Goal: Complete application form

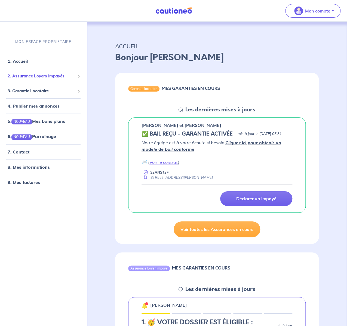
click at [79, 77] on span at bounding box center [78, 76] width 3 height 3
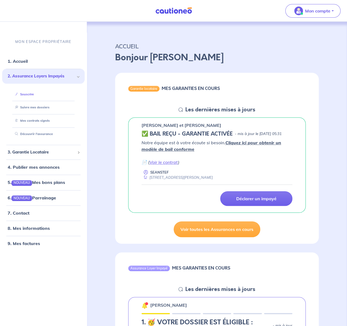
click at [31, 93] on link "Souscrire" at bounding box center [23, 94] width 21 height 4
click at [32, 94] on link "Souscrire" at bounding box center [23, 94] width 21 height 4
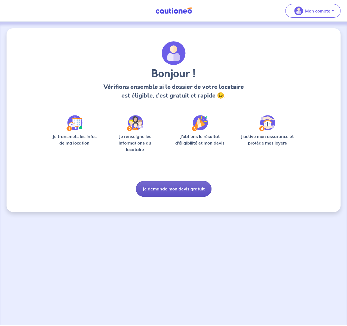
click at [175, 190] on button "Je demande mon devis gratuit" at bounding box center [174, 189] width 76 height 16
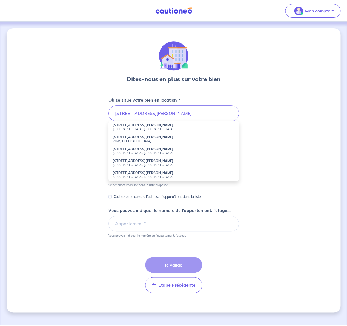
click at [122, 127] on strong "[STREET_ADDRESS][PERSON_NAME]" at bounding box center [143, 125] width 61 height 4
type input "[STREET_ADDRESS][PERSON_NAME]"
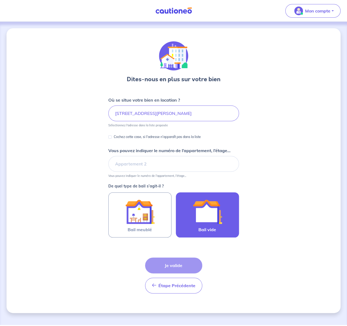
click at [203, 211] on img at bounding box center [206, 211] width 29 height 29
click at [0, 0] on input "Bail vide" at bounding box center [0, 0] width 0 height 0
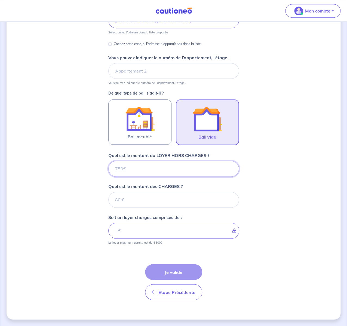
scroll to position [93, 0]
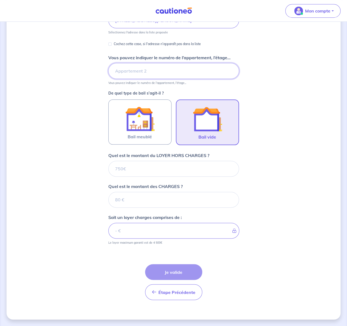
click at [120, 71] on input "Vous pouvez indiquer le numéro de l’appartement, l’étage..." at bounding box center [173, 71] width 130 height 16
type input "207"
click at [129, 170] on input "Quel est le montant du LOYER HORS CHARGES ?" at bounding box center [173, 169] width 130 height 16
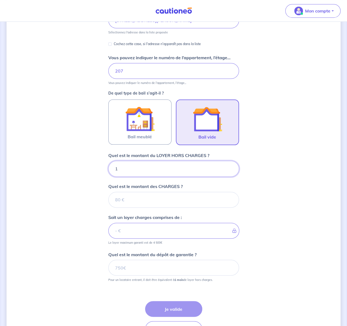
type input "11"
type input "115"
type input "1150"
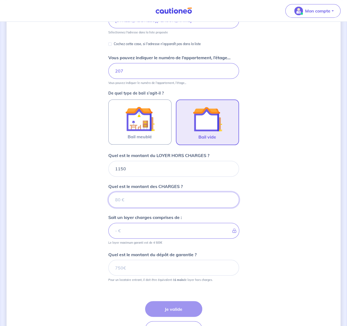
click at [125, 198] on input "Quel est le montant des CHARGES ?" at bounding box center [173, 200] width 130 height 16
type input "25"
type input "1175"
type input "250"
type input "1400"
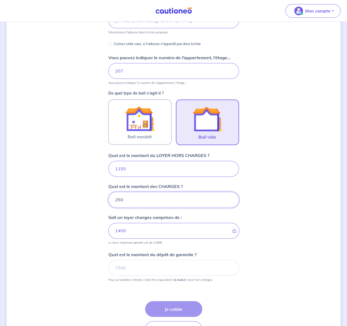
type input "250"
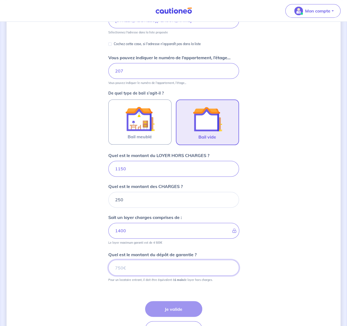
click at [126, 269] on input "Quel est le montant du dépôt de garantie ?" at bounding box center [173, 268] width 130 height 16
type input "1150"
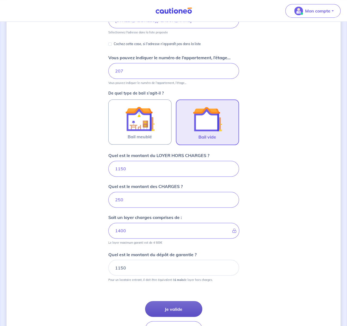
click at [178, 307] on button "Je valide" at bounding box center [173, 309] width 57 height 16
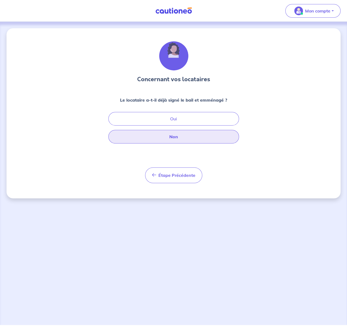
click at [179, 138] on button "Non" at bounding box center [173, 137] width 130 height 14
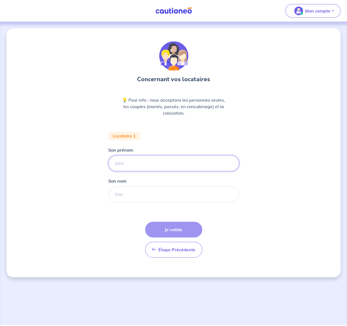
click at [129, 163] on input "Son prénom" at bounding box center [173, 163] width 130 height 16
type input "Armen"
click at [133, 198] on input "Son nom" at bounding box center [173, 194] width 130 height 16
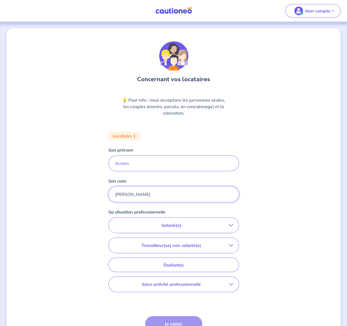
type input "[PERSON_NAME]"
click at [231, 245] on icon "button" at bounding box center [231, 245] width 4 height 4
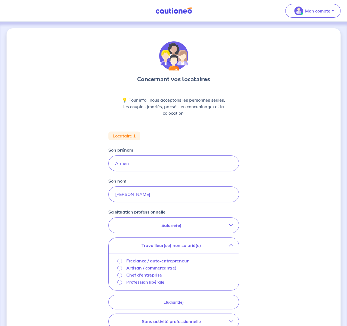
click at [133, 261] on p "Freelance / auto-entrepreneur" at bounding box center [157, 261] width 62 height 7
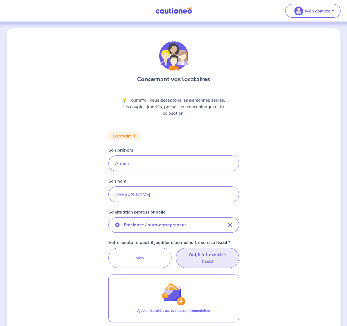
click at [212, 257] on label "Oui, il a 1 exercice fiscal" at bounding box center [207, 258] width 63 height 20
click at [175, 251] on input "Oui, il a 1 exercice fiscal" at bounding box center [173, 250] width 4 height 4
radio input "true"
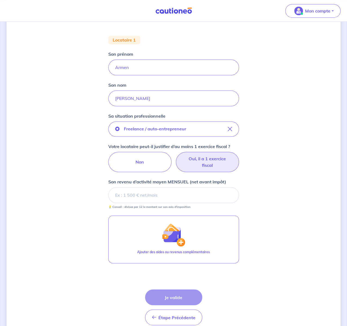
scroll to position [121, 0]
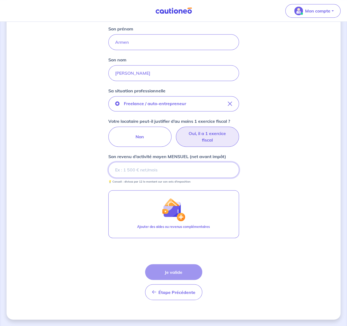
click at [127, 170] on input "Son revenu d’activité moyen MENSUEL (net avant impôt)" at bounding box center [173, 170] width 130 height 16
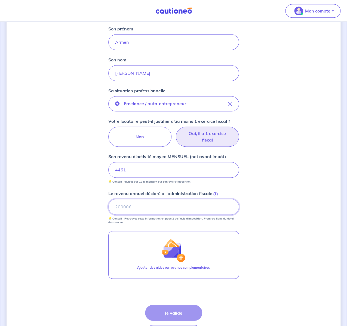
click at [125, 209] on input "Le revenu annuel déclaré à l'administration fiscale i" at bounding box center [173, 207] width 130 height 16
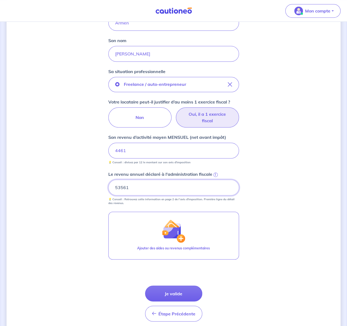
scroll to position [162, 0]
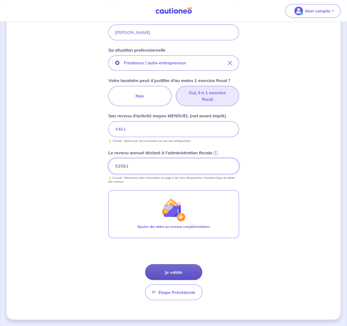
type input "53561"
click at [166, 271] on button "Je valide" at bounding box center [173, 272] width 57 height 16
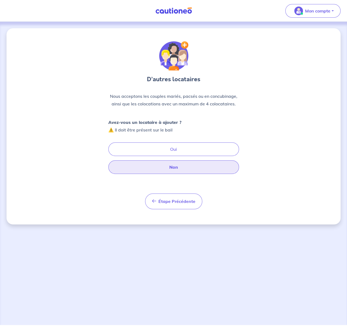
click at [173, 167] on button "Non" at bounding box center [173, 167] width 130 height 14
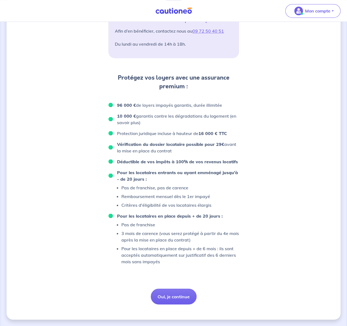
scroll to position [289, 0]
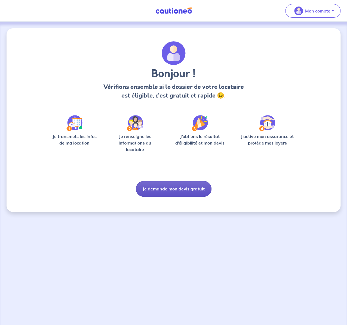
click at [177, 188] on button "Je demande mon devis gratuit" at bounding box center [174, 189] width 76 height 16
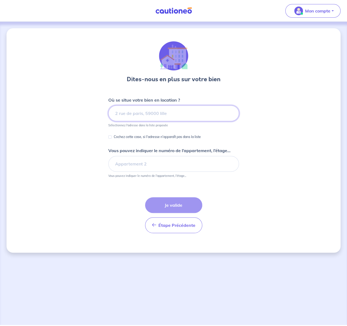
click at [119, 113] on input at bounding box center [173, 113] width 130 height 16
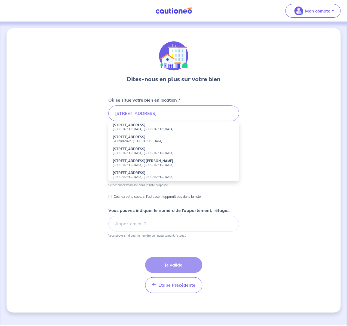
click at [121, 162] on strong "[STREET_ADDRESS][PERSON_NAME]" at bounding box center [143, 161] width 61 height 4
type input "[STREET_ADDRESS][PERSON_NAME]"
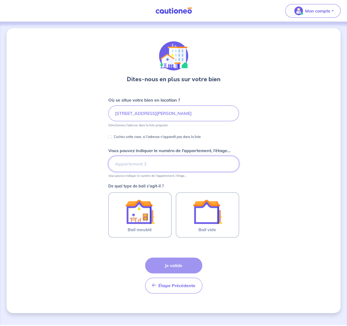
click at [126, 166] on input "Vous pouvez indiquer le numéro de l’appartement, l’étage..." at bounding box center [173, 164] width 130 height 16
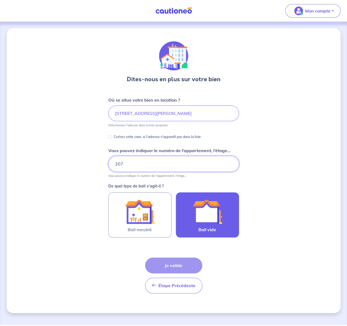
type input "207"
click at [216, 221] on img at bounding box center [206, 211] width 29 height 29
click at [0, 0] on input "Bail vide" at bounding box center [0, 0] width 0 height 0
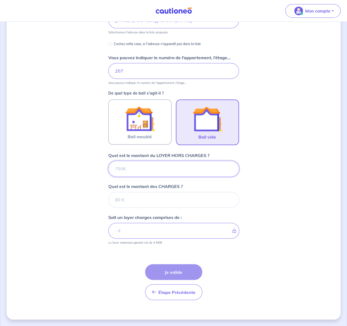
scroll to position [93, 0]
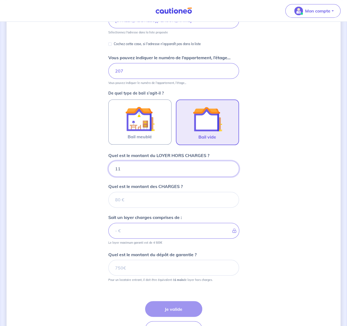
type input "115"
type input "1150"
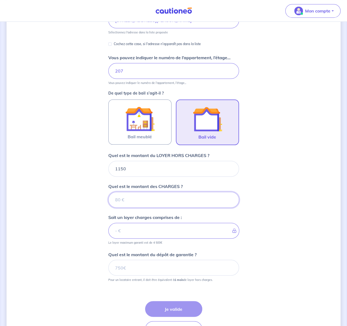
click at [123, 199] on input "Quel est le montant des CHARGES ?" at bounding box center [173, 200] width 130 height 16
type input "2"
type input "1152"
type input "250"
type input "1400"
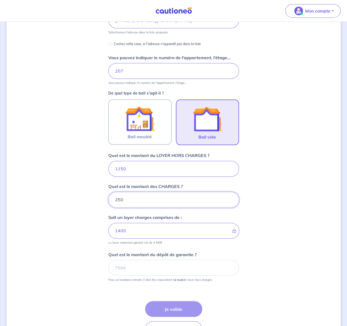
type input "250"
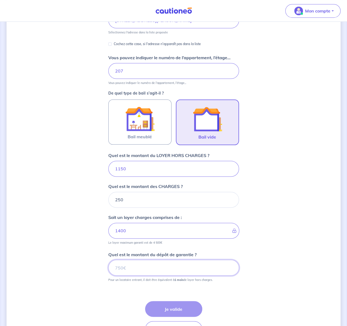
click at [117, 268] on input "Quel est le montant du dépôt de garantie ?" at bounding box center [173, 268] width 130 height 16
type input "1150"
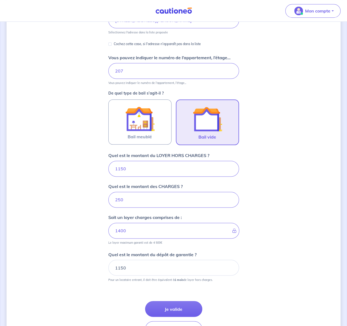
click at [262, 297] on div "Dites-nous en plus sur votre bien Où se situe votre bien en location ? 73 Boule…" at bounding box center [173, 145] width 333 height 421
click at [175, 309] on button "Je valide" at bounding box center [173, 309] width 57 height 16
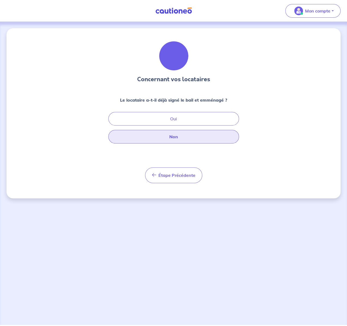
click at [175, 137] on button "Non" at bounding box center [173, 137] width 130 height 14
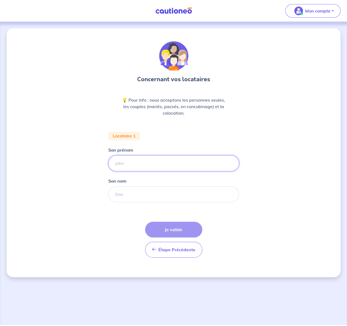
click at [124, 164] on input "Son prénom" at bounding box center [173, 163] width 130 height 16
type input "Armen"
click at [121, 196] on input "Son nom" at bounding box center [173, 194] width 130 height 16
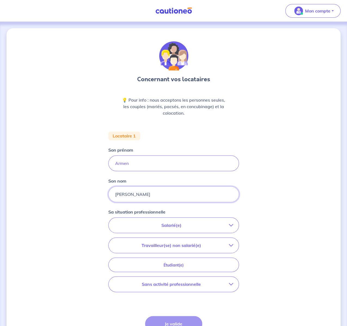
type input "[PERSON_NAME]"
click at [229, 244] on icon "button" at bounding box center [231, 245] width 4 height 4
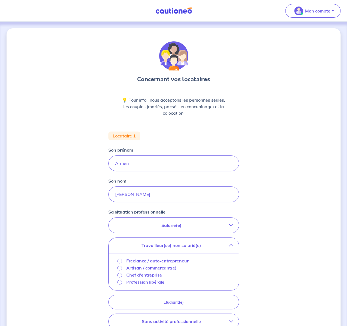
click at [172, 261] on p "Freelance / auto-entrepreneur" at bounding box center [157, 261] width 62 height 7
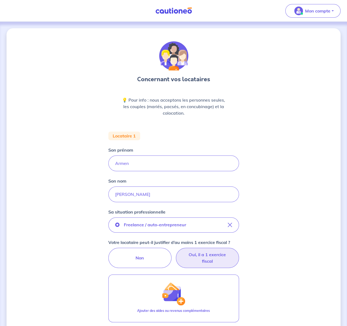
click at [211, 258] on label "Oui, il a 1 exercice fiscal" at bounding box center [207, 258] width 63 height 20
click at [175, 251] on input "Oui, il a 1 exercice fiscal" at bounding box center [173, 250] width 4 height 4
radio input "true"
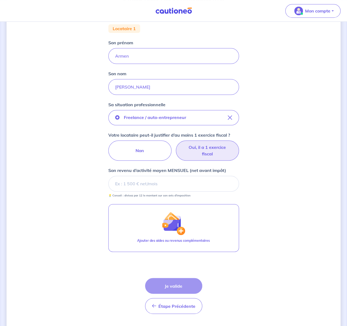
scroll to position [108, 0]
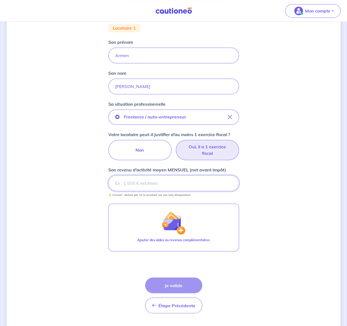
click at [122, 182] on input "Son revenu d’activité moyen MENSUEL (net avant impôt)" at bounding box center [173, 183] width 130 height 16
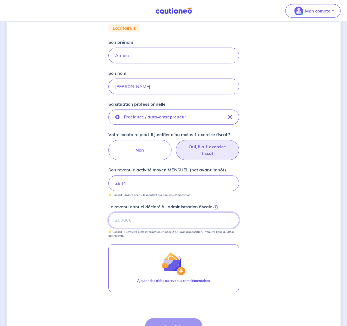
click at [120, 220] on input "Le revenu annuel déclaré à l'administration fiscale i" at bounding box center [173, 220] width 130 height 16
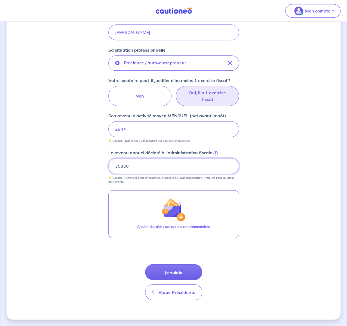
scroll to position [161, 0]
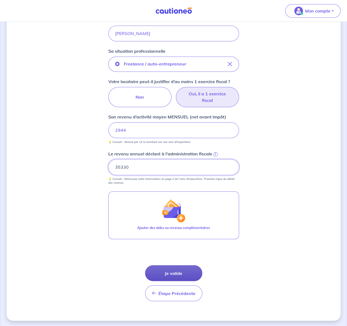
type input "35330"
click at [175, 272] on button "Je valide" at bounding box center [173, 273] width 57 height 16
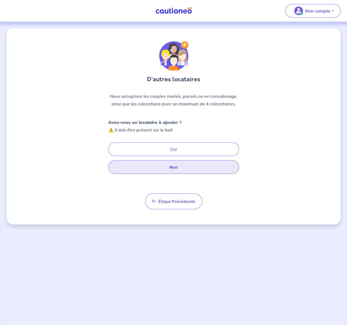
click at [177, 166] on button "Non" at bounding box center [173, 167] width 130 height 14
